Goal: Transaction & Acquisition: Purchase product/service

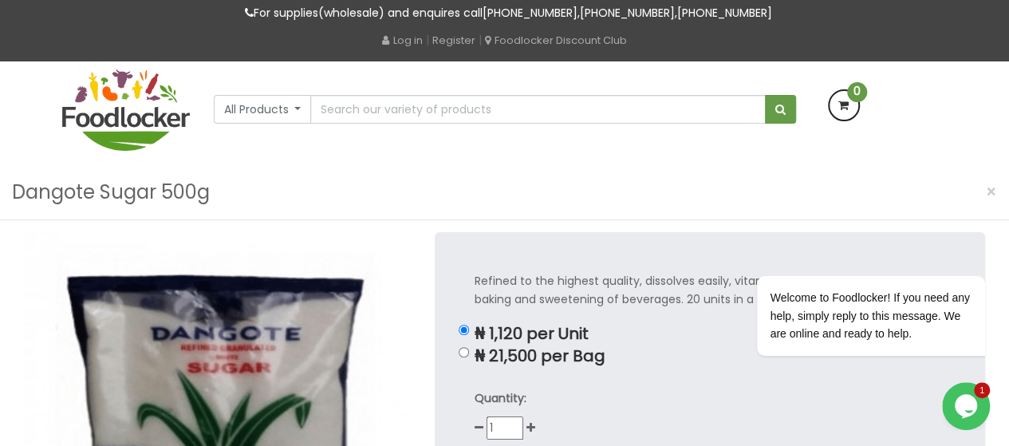
scroll to position [79, 0]
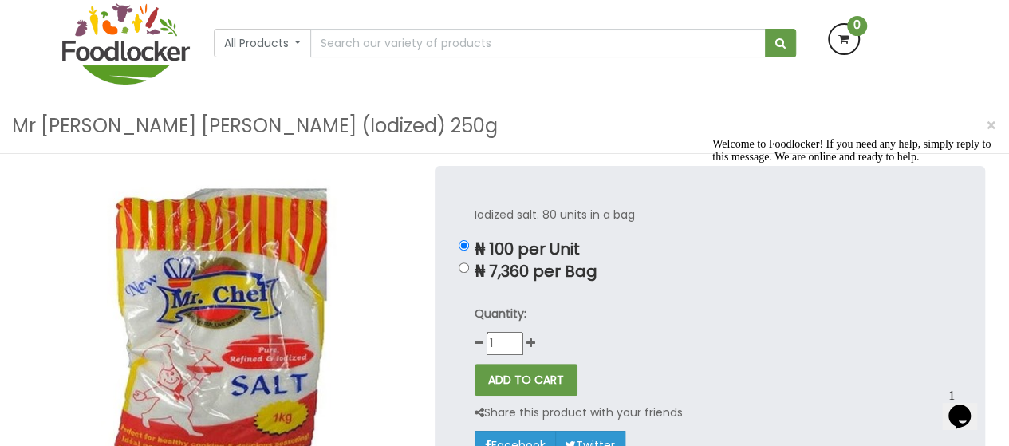
scroll to position [131, 0]
